Goal: Task Accomplishment & Management: Manage account settings

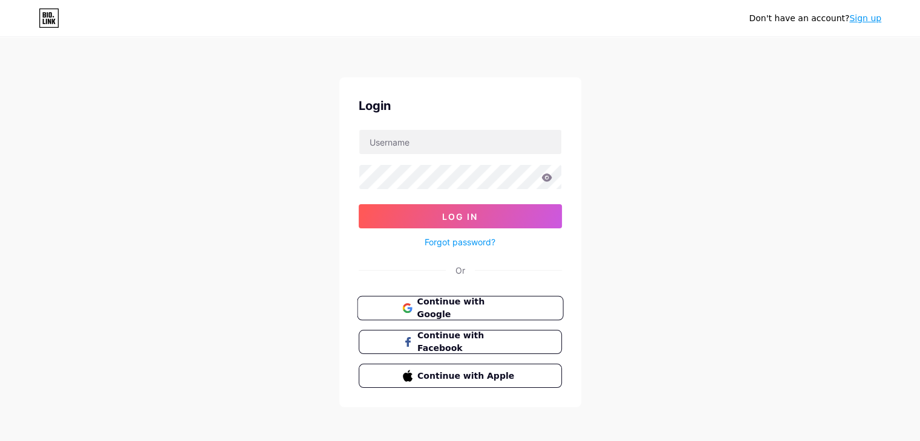
click at [423, 312] on span "Continue with Google" at bounding box center [467, 309] width 101 height 26
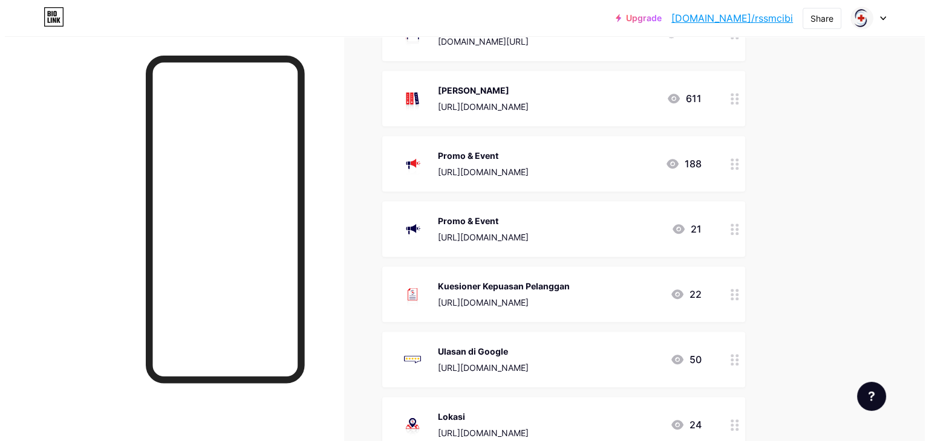
scroll to position [605, 0]
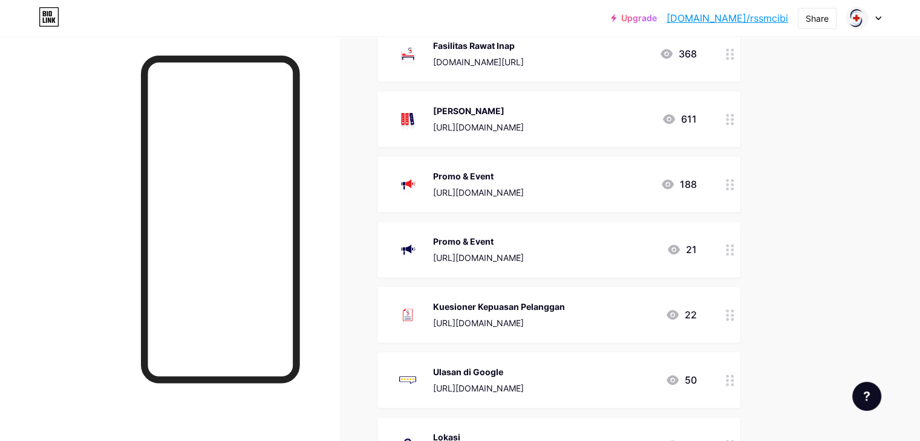
click at [650, 122] on div "[PERSON_NAME] [URL][DOMAIN_NAME] 611" at bounding box center [544, 118] width 305 height 31
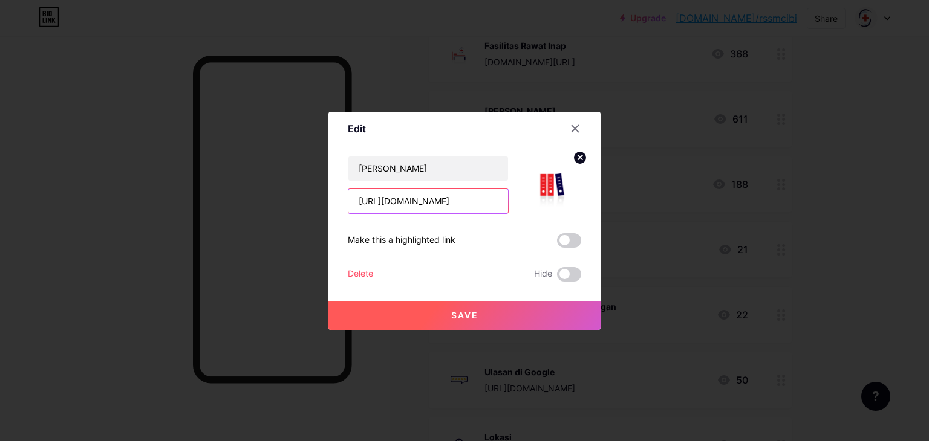
click at [478, 204] on input "[URL][DOMAIN_NAME]" at bounding box center [428, 201] width 160 height 24
paste input "ljvxt/"
type input "[URL][DOMAIN_NAME]"
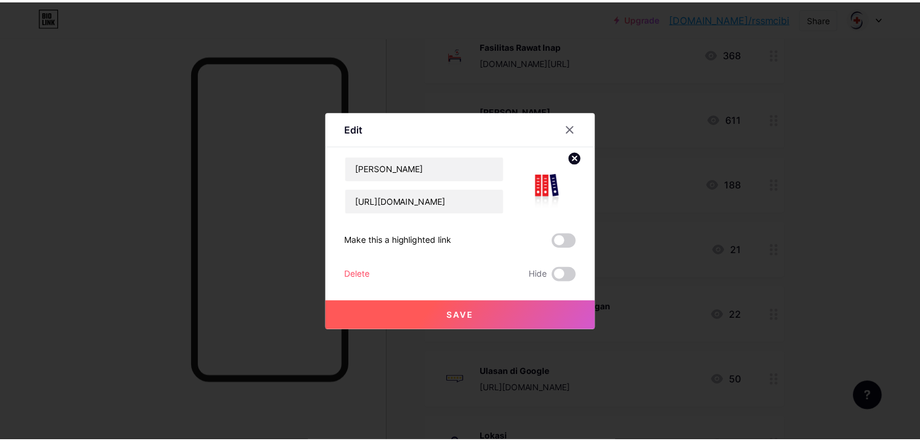
scroll to position [0, 0]
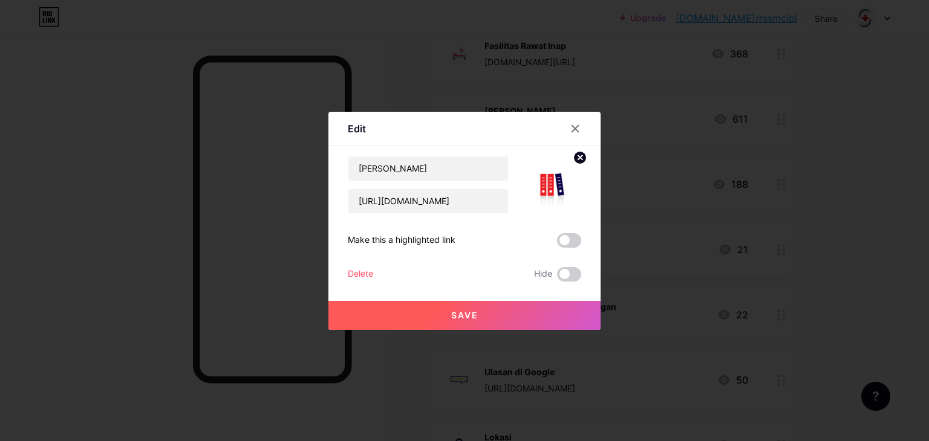
click at [515, 319] on button "Save" at bounding box center [464, 315] width 272 height 29
